Goal: Task Accomplishment & Management: Use online tool/utility

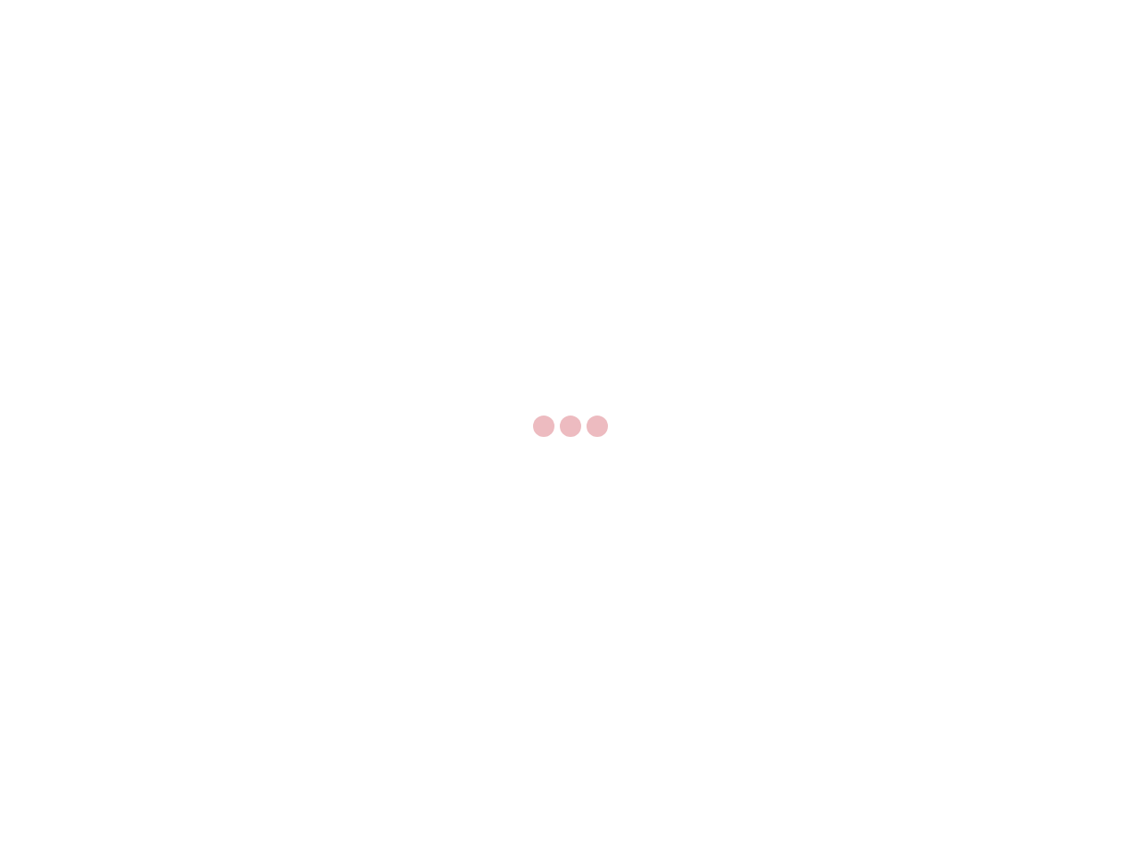
select select "US"
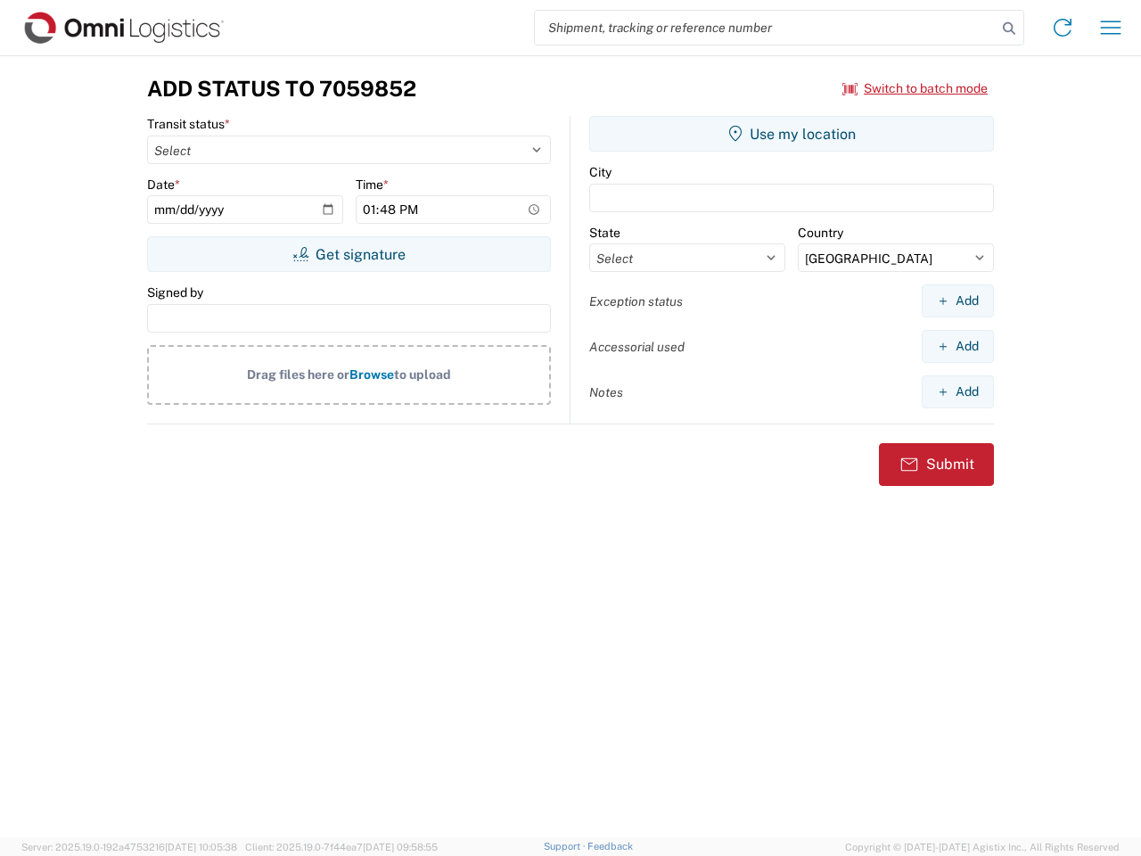
click at [766, 28] on input "search" at bounding box center [766, 28] width 462 height 34
click at [1009, 29] on icon at bounding box center [1008, 28] width 25 height 25
click at [1062, 28] on icon at bounding box center [1062, 27] width 29 height 29
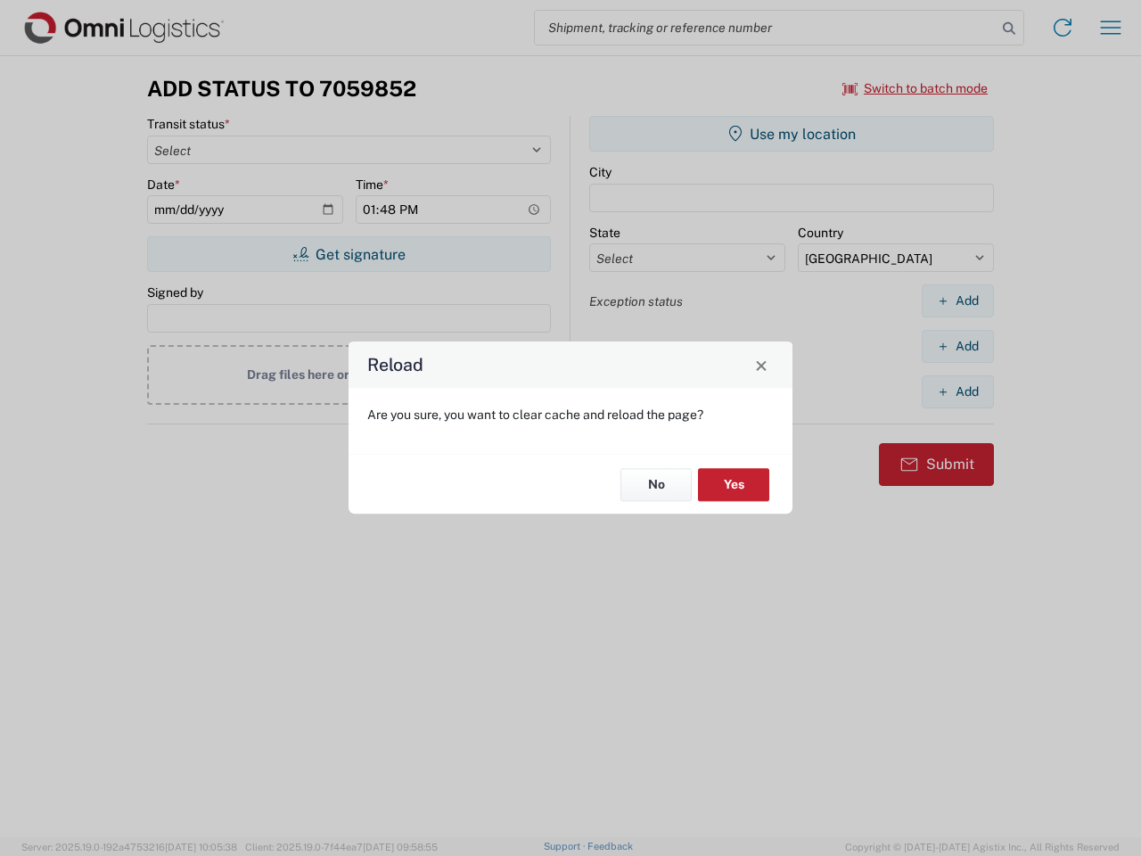
click at [1110, 28] on div "Reload Are you sure, you want to clear cache and reload the page? No Yes" at bounding box center [570, 428] width 1141 height 856
click at [915, 88] on div "Reload Are you sure, you want to clear cache and reload the page? No Yes" at bounding box center [570, 428] width 1141 height 856
click at [348, 254] on div "Reload Are you sure, you want to clear cache and reload the page? No Yes" at bounding box center [570, 428] width 1141 height 856
click at [791, 134] on div "Reload Are you sure, you want to clear cache and reload the page? No Yes" at bounding box center [570, 428] width 1141 height 856
click at [957, 300] on div "Reload Are you sure, you want to clear cache and reload the page? No Yes" at bounding box center [570, 428] width 1141 height 856
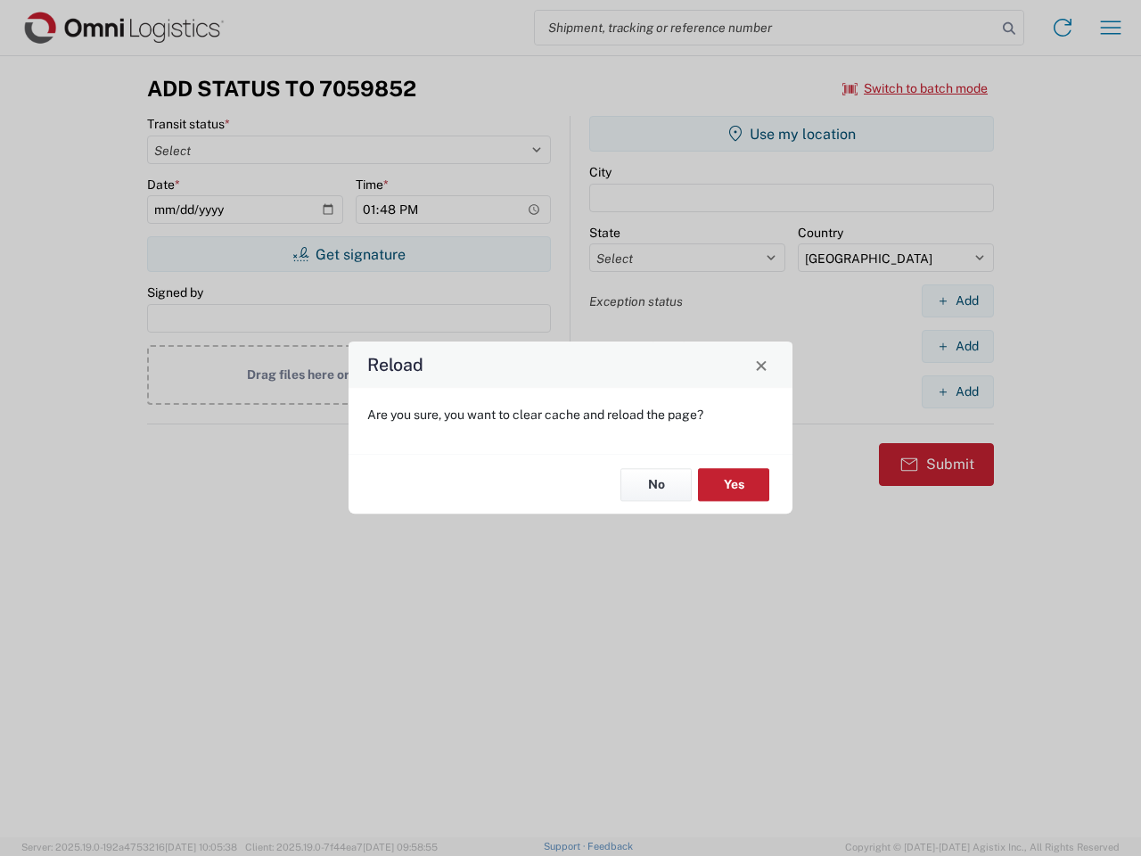
click at [957, 346] on div "Reload Are you sure, you want to clear cache and reload the page? No Yes" at bounding box center [570, 428] width 1141 height 856
click at [957, 391] on div "Reload Are you sure, you want to clear cache and reload the page? No Yes" at bounding box center [570, 428] width 1141 height 856
